Goal: Find contact information: Find contact information

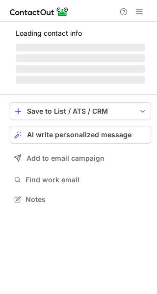
scroll to position [190, 157]
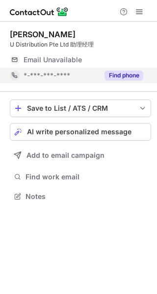
click at [108, 74] on button "Find phone" at bounding box center [123, 76] width 39 height 10
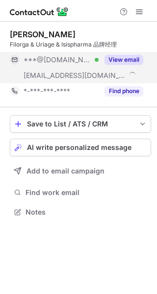
scroll to position [206, 157]
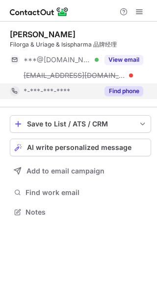
click at [122, 89] on button "Find phone" at bounding box center [123, 91] width 39 height 10
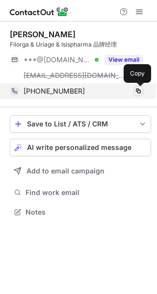
click at [138, 89] on span at bounding box center [138, 91] width 8 height 8
